Goal: Find contact information: Find contact information

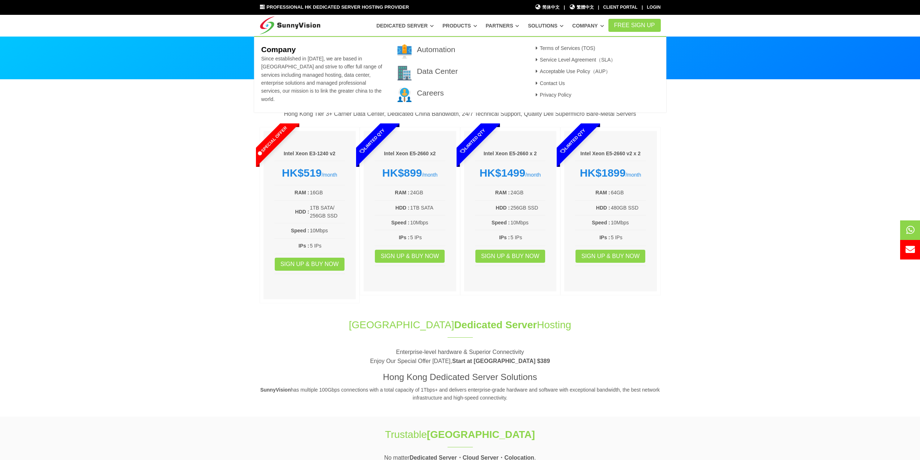
click at [580, 26] on link "Company" at bounding box center [588, 25] width 32 height 13
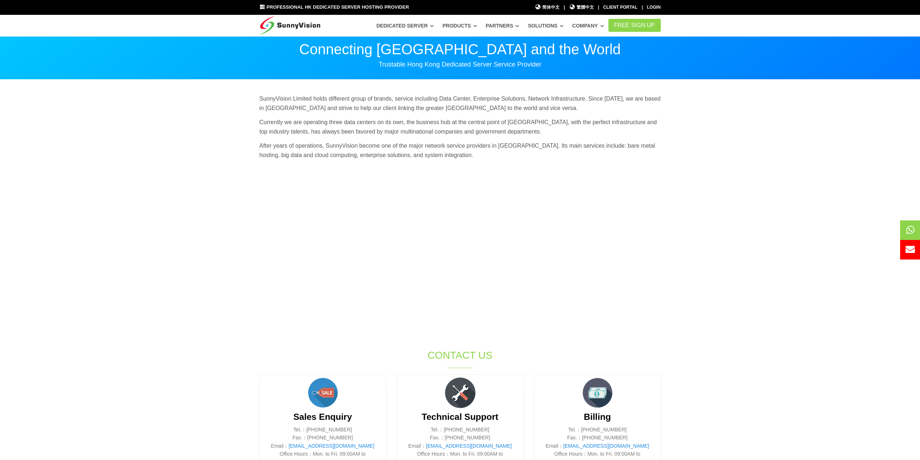
click at [743, 147] on section "SunnyVision Limited holds different group of brands, service including Data Cen…" at bounding box center [460, 291] width 920 height 423
click at [583, 5] on span "繁體中文" at bounding box center [581, 7] width 25 height 7
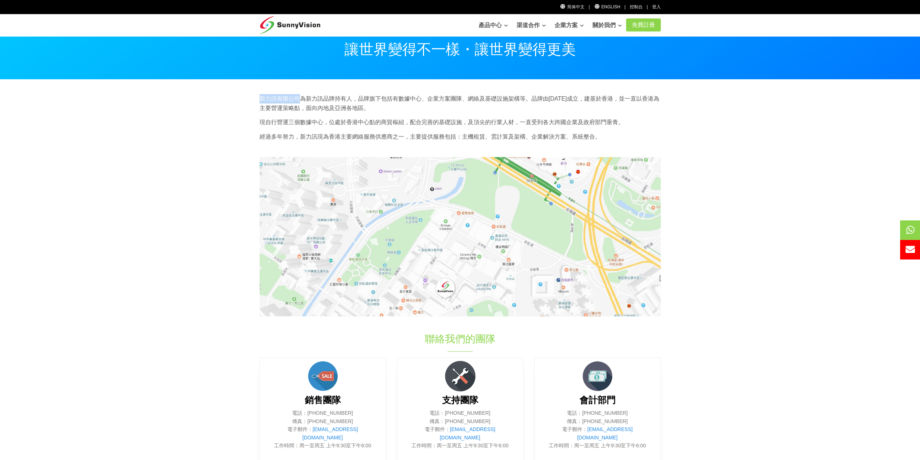
drag, startPoint x: 259, startPoint y: 98, endPoint x: 298, endPoint y: 99, distance: 38.7
click at [298, 99] on p "新力訊有限公司為新力訊品牌持有人，品牌旗下包括有數據中心、企業方案團隊、網絡及基礎設施架構等。品牌由1997年成立，建基於香港，並一直以香港為主要營運策略點，…" at bounding box center [460, 103] width 401 height 18
copy p "新力訊有限公司"
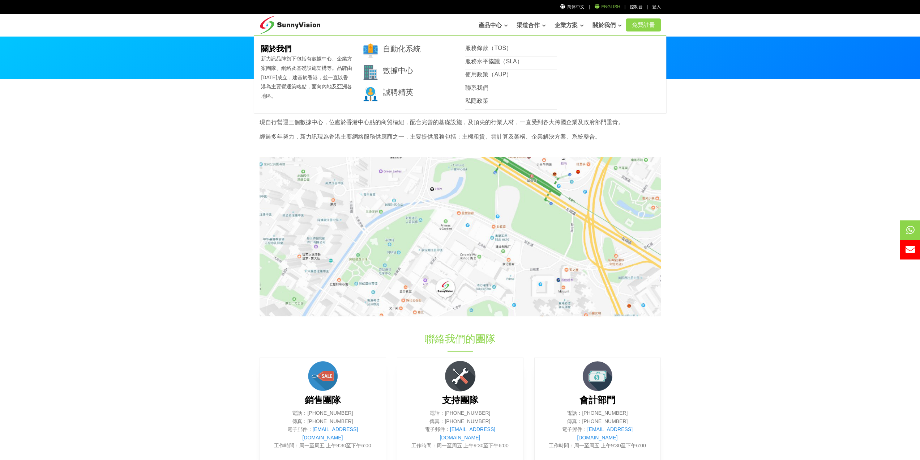
click at [610, 6] on link "English" at bounding box center [607, 6] width 26 height 5
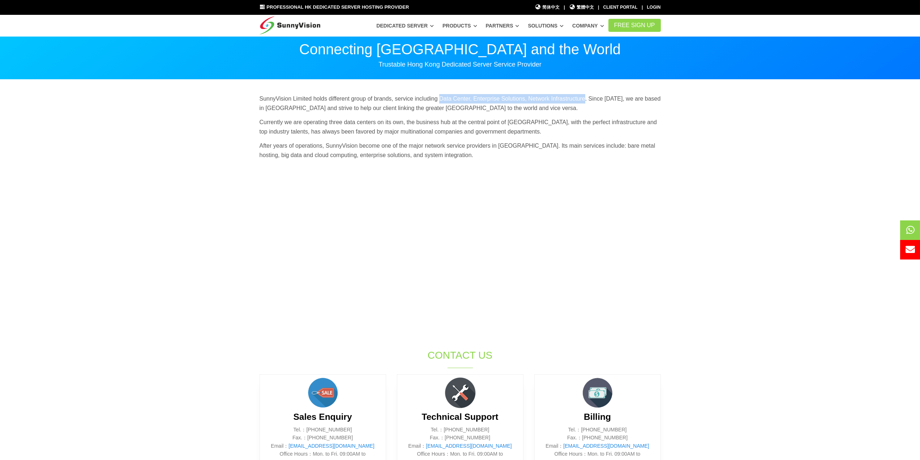
drag, startPoint x: 439, startPoint y: 98, endPoint x: 584, endPoint y: 99, distance: 144.6
click at [584, 99] on p "SunnyVision Limited holds different group of brands, service including Data Cen…" at bounding box center [460, 103] width 401 height 18
copy p "Data Center, Enterprise Solutions, Network Infrastructure"
